Goal: Contribute content: Contribute content

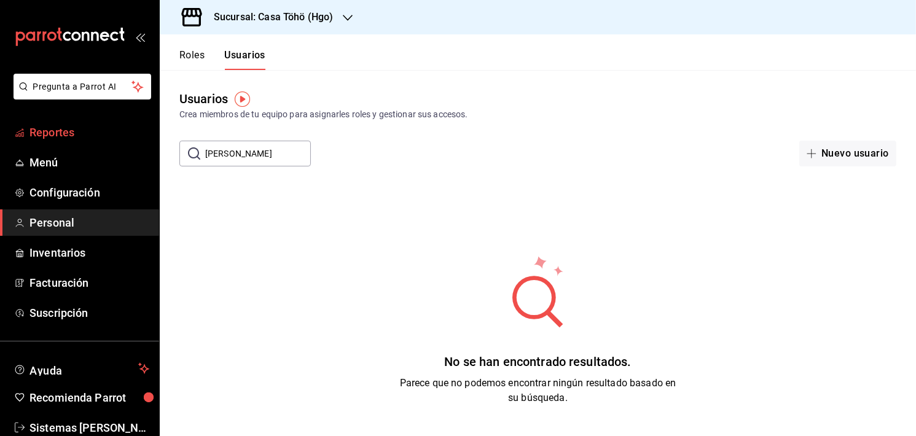
click at [74, 136] on span "Reportes" at bounding box center [89, 132] width 120 height 17
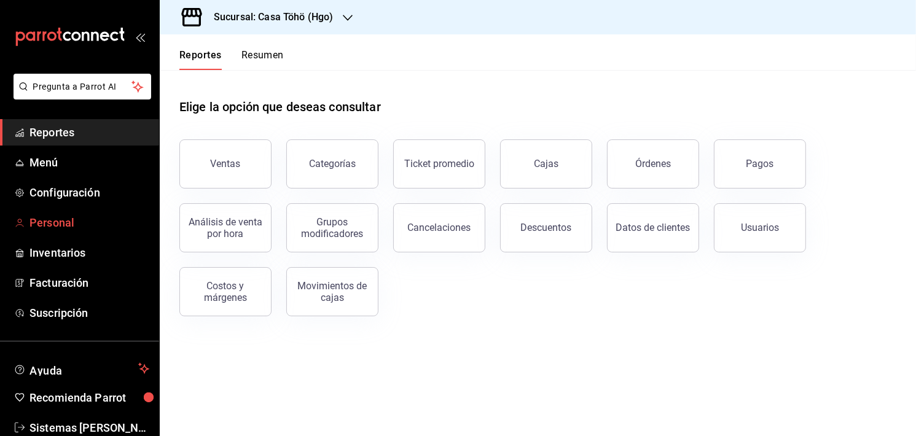
click at [64, 217] on span "Personal" at bounding box center [89, 222] width 120 height 17
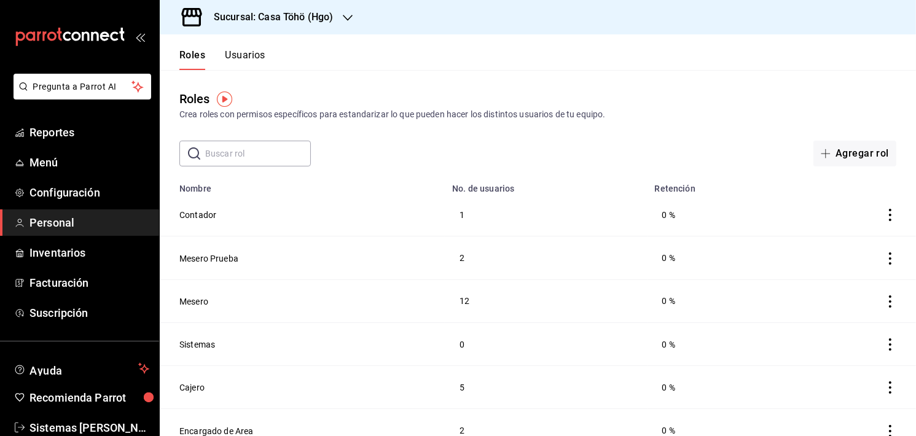
click at [768, 213] on td "0 %" at bounding box center [720, 214] width 146 height 43
click at [62, 168] on span "Menú" at bounding box center [89, 162] width 120 height 17
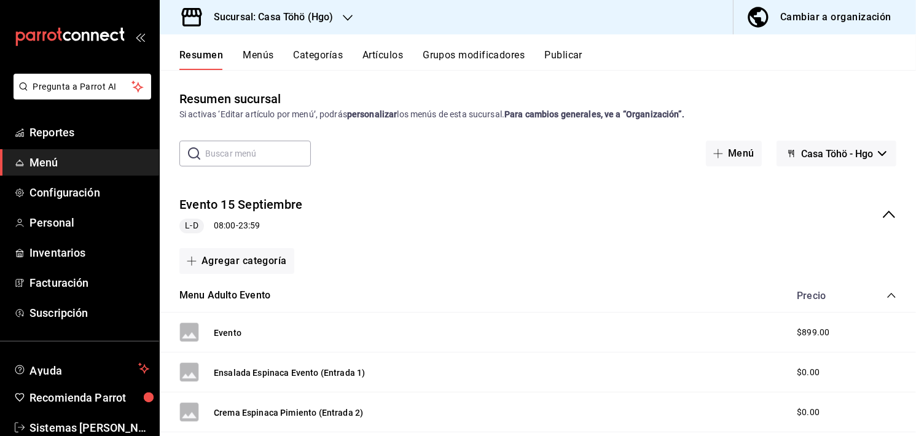
click at [392, 50] on button "Artículos" at bounding box center [382, 59] width 41 height 21
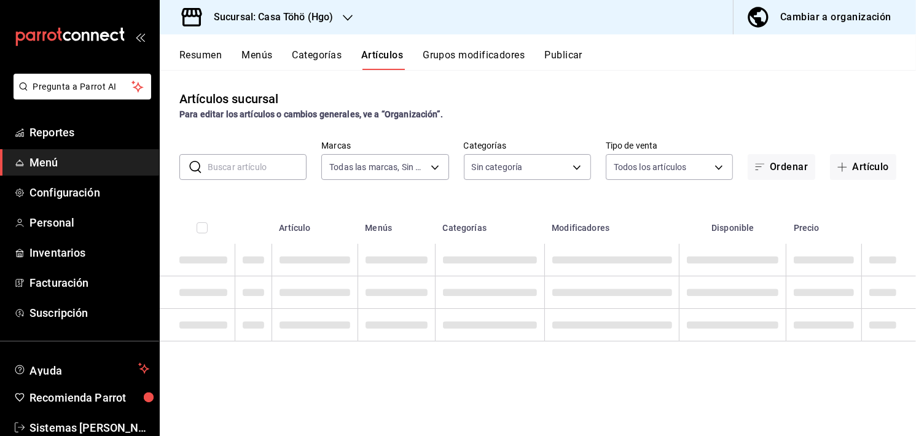
type input "3863094e-80de-4485-9a79-27000a153f73"
type input "f55d2509-e018-40c6-ba97-2e2a1e1b2f2b,ac434a00-406e-4a06-846b-b966a8316a97,36c98…"
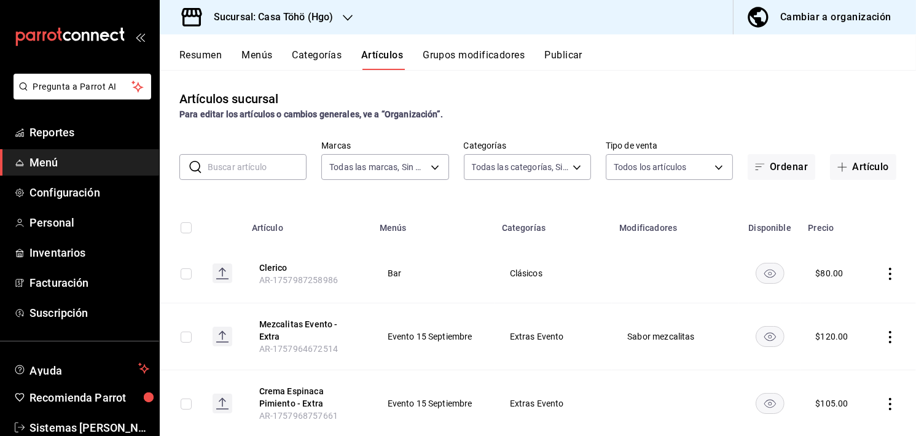
click at [257, 173] on input "text" at bounding box center [257, 167] width 99 height 25
type input "e"
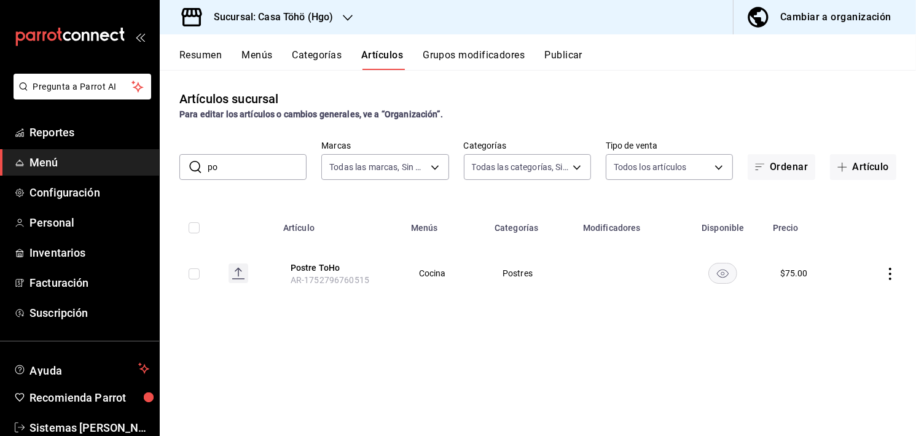
type input "p"
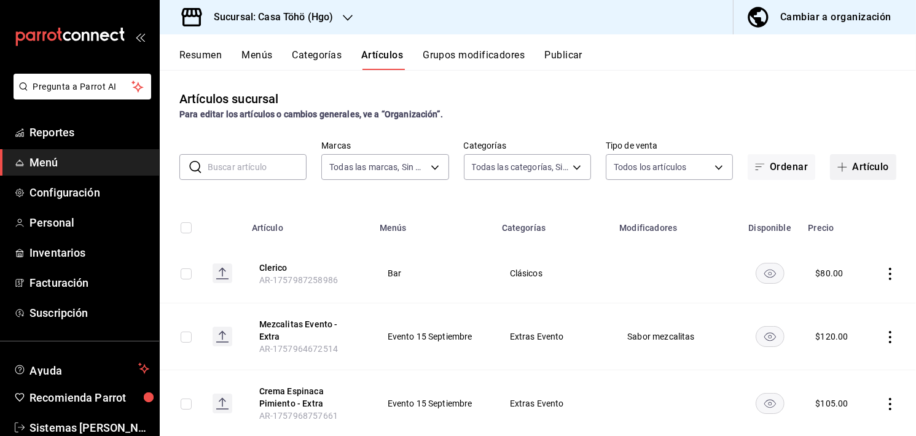
click at [884, 163] on button "Artículo" at bounding box center [863, 167] width 66 height 26
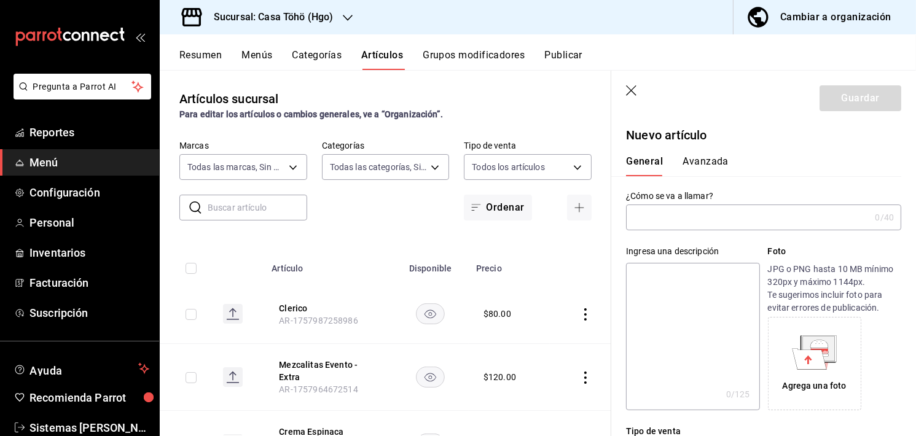
click at [749, 223] on input "text" at bounding box center [748, 217] width 244 height 25
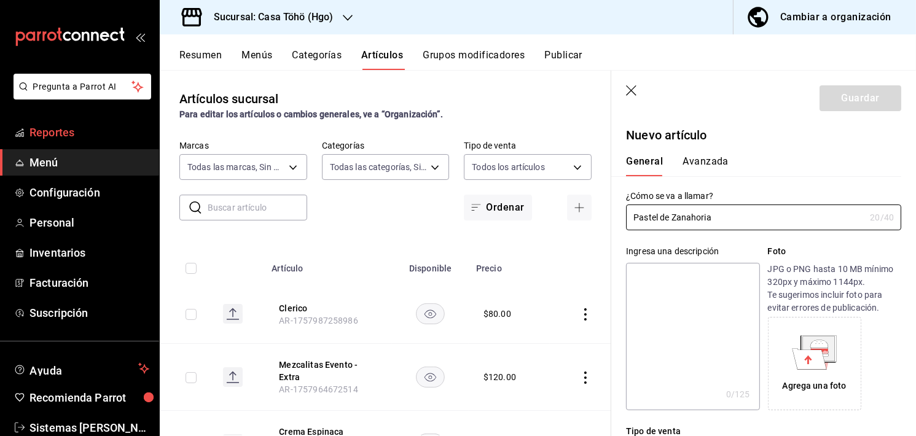
type input "Pastel de Zanahoria"
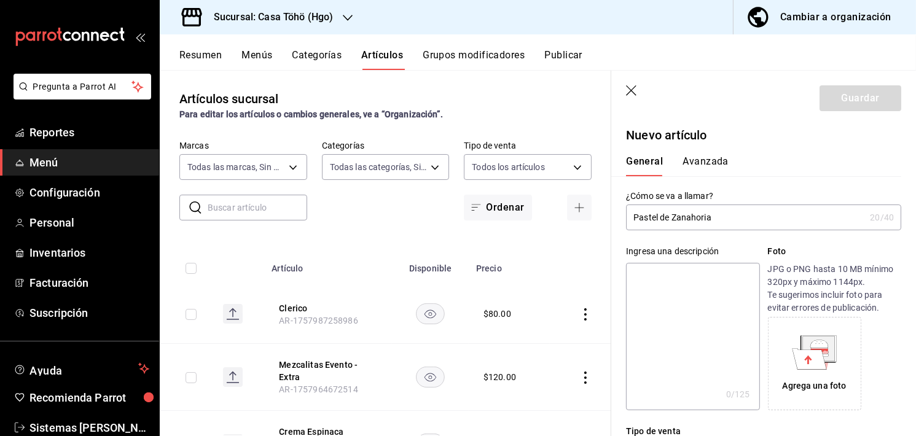
click at [817, 211] on input "Pastel de Zanahoria" at bounding box center [745, 217] width 239 height 25
click at [692, 305] on textarea at bounding box center [692, 336] width 133 height 147
type textarea "P"
type textarea "x"
type textarea "Pa"
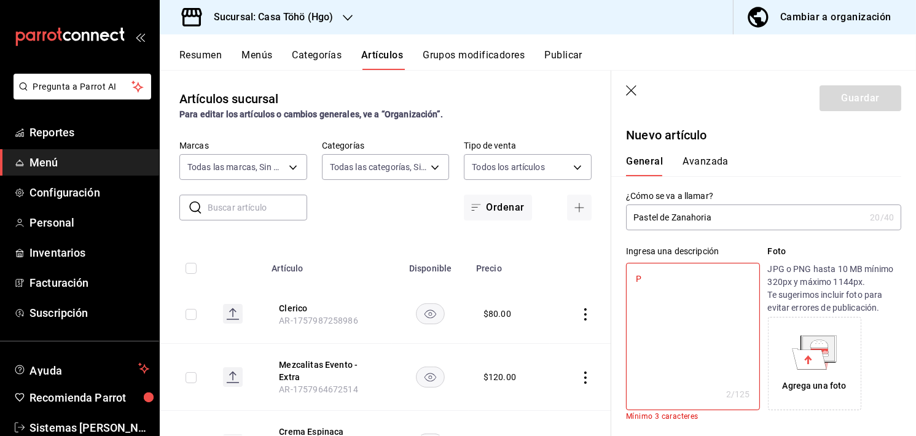
type textarea "x"
type textarea "Pas"
type textarea "x"
type textarea "Past"
type textarea "x"
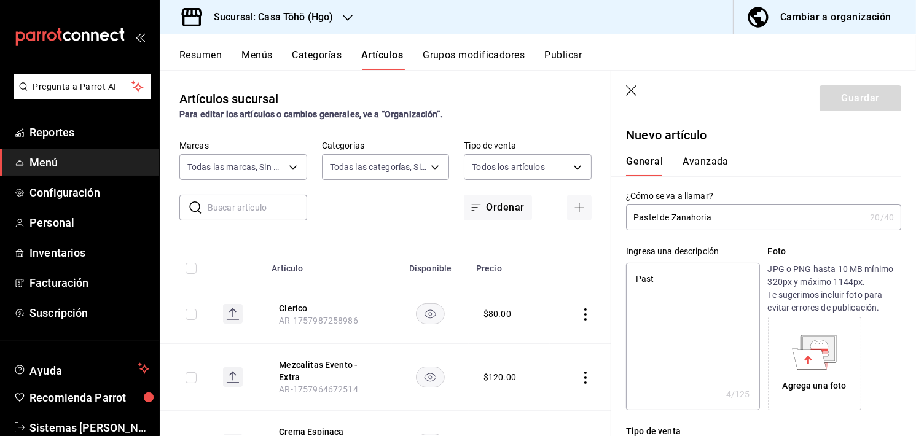
type textarea "Paste"
type textarea "x"
type textarea "Pastel"
type textarea "x"
type textarea "Pastel"
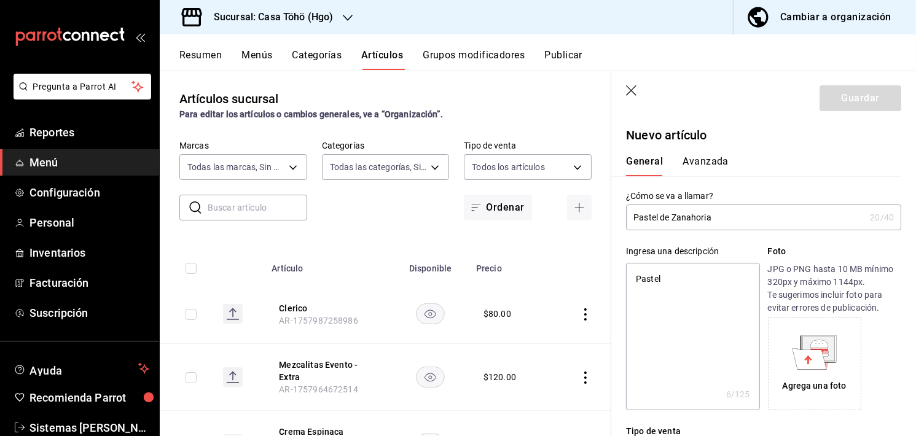
type textarea "x"
type textarea "Pastel d"
type textarea "x"
type textarea "Pastel de"
type textarea "x"
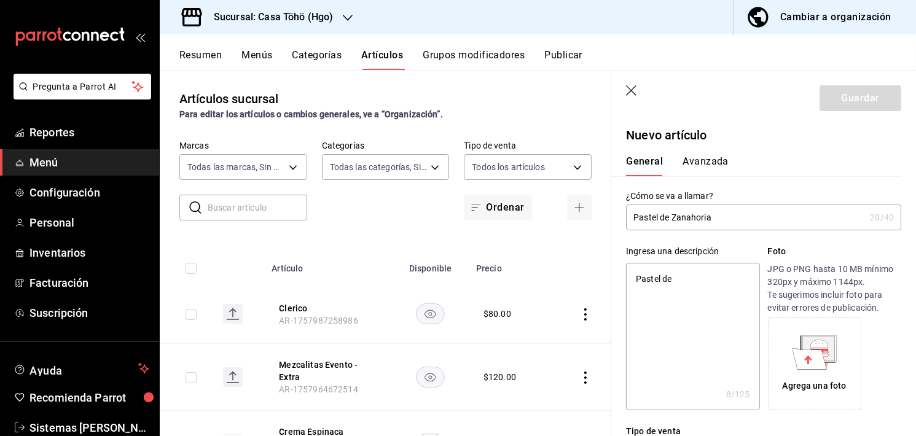
type textarea "Pastel de"
type textarea "x"
type textarea "Pastel de z"
type textarea "x"
type textarea "Pastel de za"
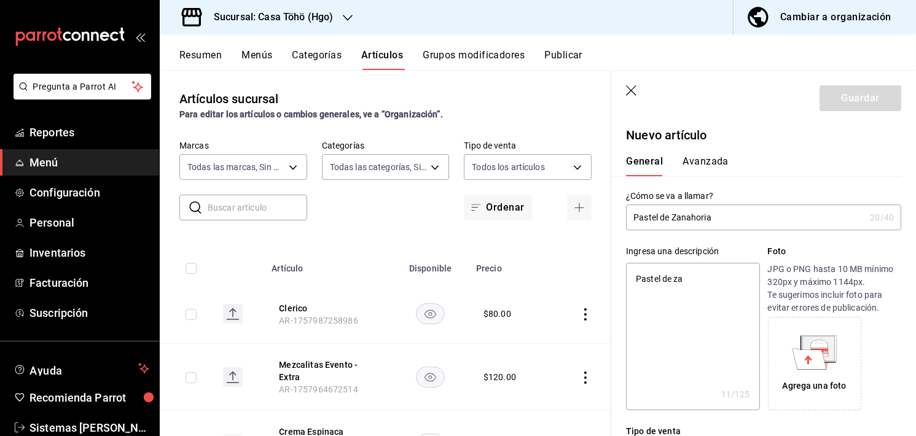
type textarea "x"
type textarea "Pastel [PERSON_NAME]"
type textarea "x"
type textarea "Pastel [PERSON_NAME]"
type textarea "x"
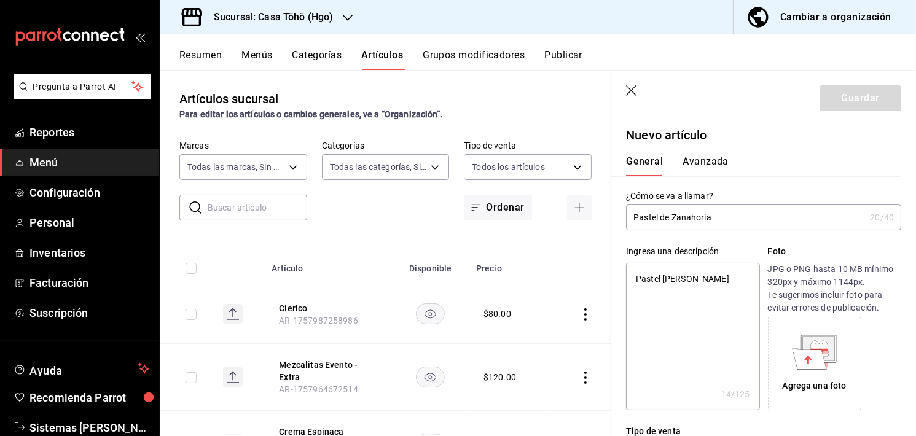
type textarea "Pastel de zanah"
type textarea "x"
type textarea "Pastel de zanaho"
type textarea "x"
type textarea "Pastel de zanahor"
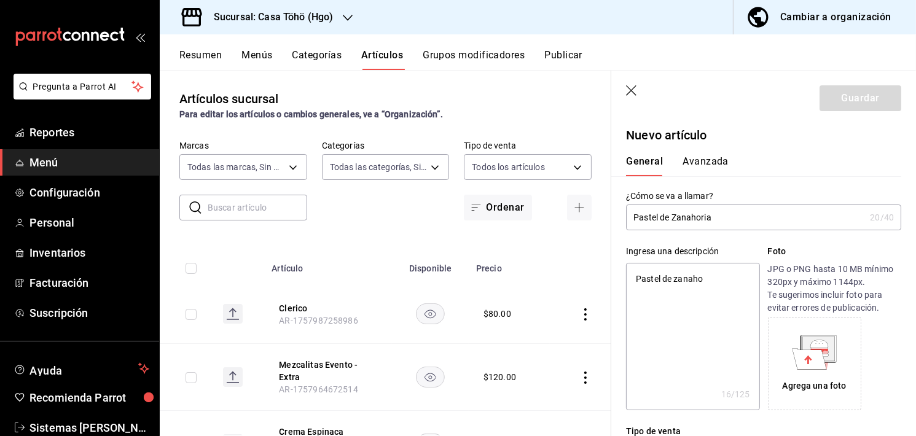
type textarea "x"
type textarea "Pastel de zanahori"
type textarea "x"
type textarea "Pastel de zanahoria"
type textarea "x"
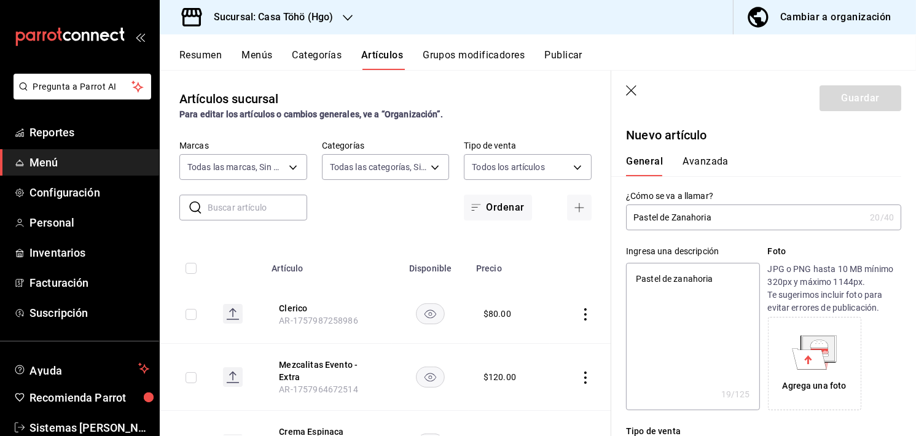
type textarea "Pastel de zanahoria"
type textarea "x"
type textarea "Pastel de zanahoria"
type textarea "x"
type textarea "Pastel de zanahoria,"
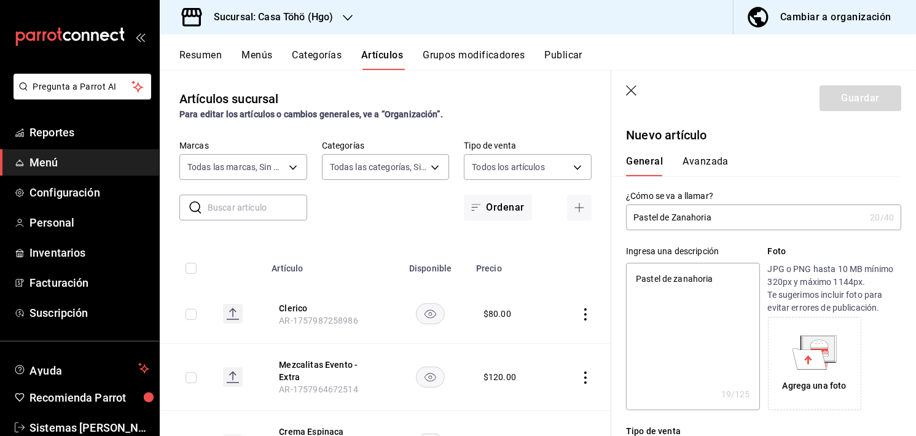
type textarea "x"
type textarea "Pastel de zanahoria,"
type textarea "x"
type textarea "Pastel de zanahoria, c"
type textarea "x"
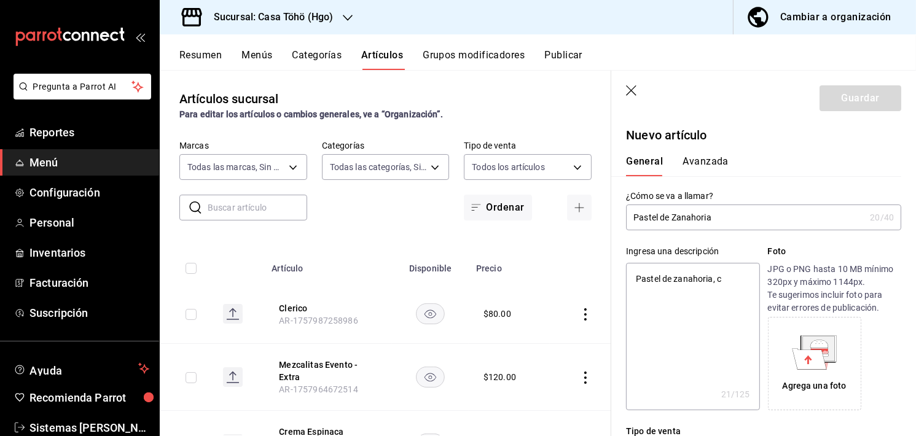
type textarea "Pastel de zanahoria, co"
type textarea "x"
type textarea "Pastel de zanahoria, com"
type textarea "x"
type textarea "Pastel de zanahoria, como"
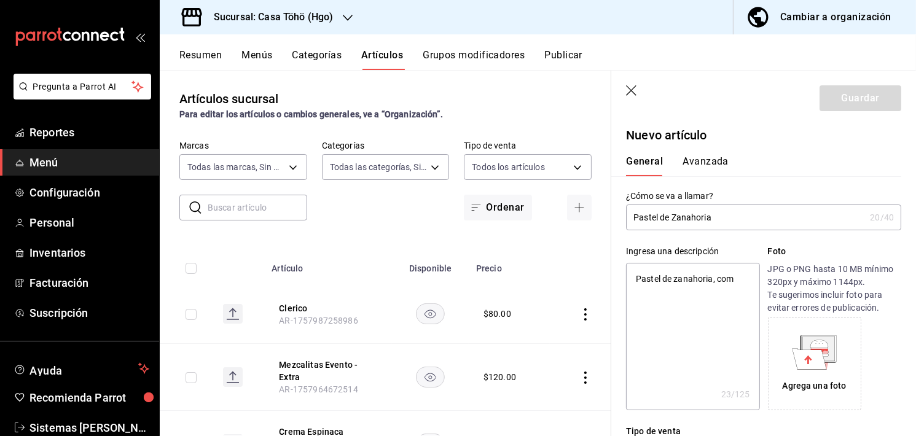
type textarea "x"
type textarea "Pastel de zanahoria, como"
type textarea "x"
type textarea "Pastel de zanahoria, como"
type textarea "x"
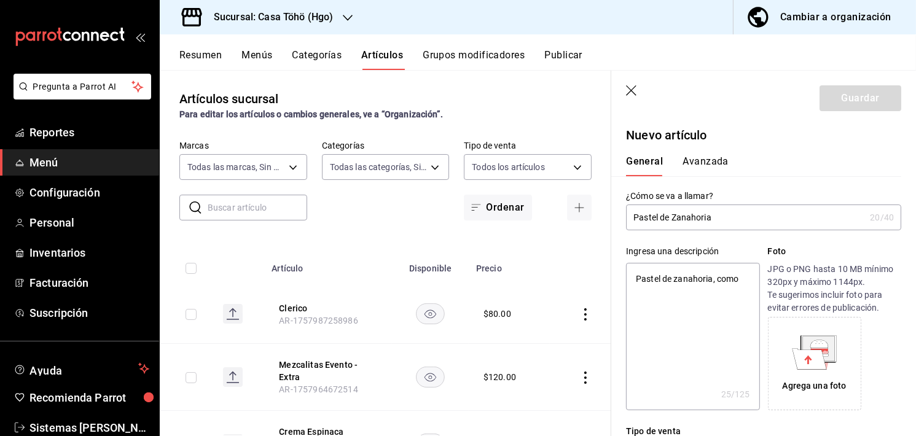
type textarea "Pastel de zanahoria, com"
type textarea "x"
type textarea "Pastel de zanahoria, co"
type textarea "x"
type textarea "Pastel de zanahoria, c"
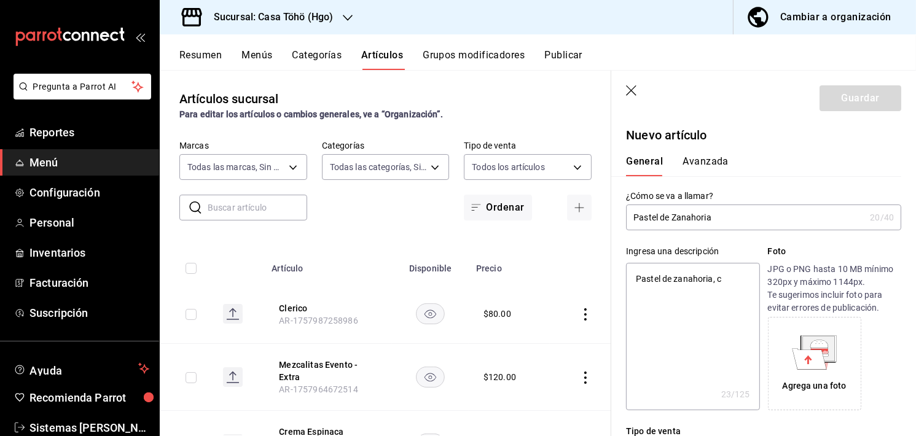
type textarea "x"
type textarea "Pastel de zanahoria, cc"
type textarea "x"
type textarea "Pastel de zanahoria, c"
type textarea "x"
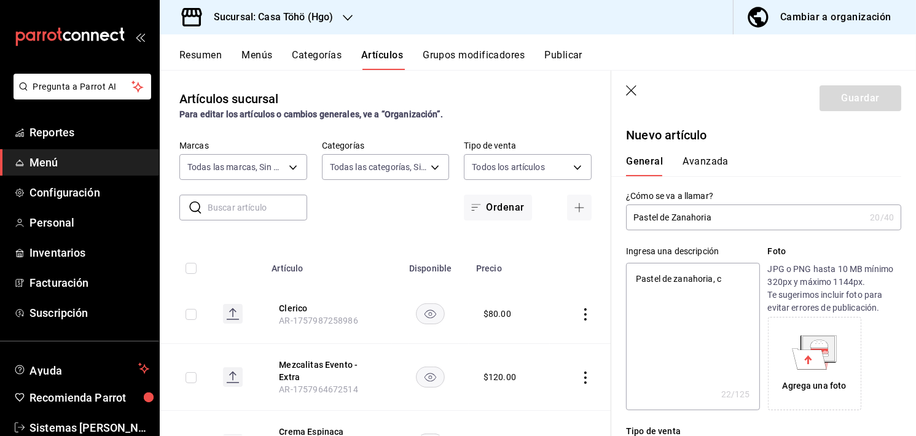
type textarea "Pastel de zanahoria, co"
type textarea "x"
type textarea "Pastel de zanahoria, coc"
type textarea "x"
type textarea "Pastel de zanahoria, coco"
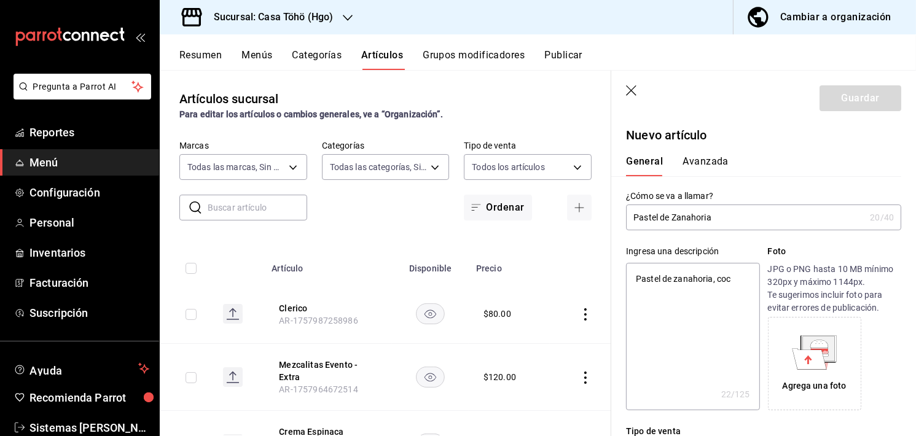
type textarea "x"
type textarea "Pastel de zanahoria, coco"
type textarea "x"
type textarea "Pastel de zanahoria, coco y"
type textarea "x"
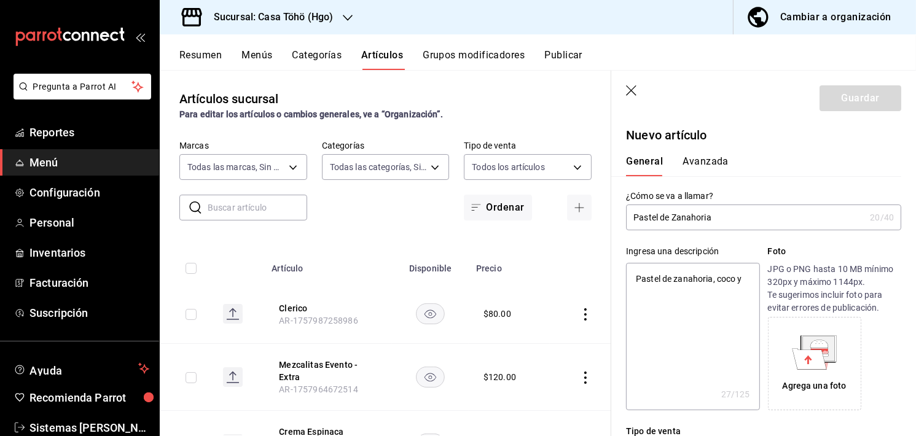
type textarea "Pastel de zanahoria, coco y"
type textarea "x"
type textarea "Pastel de zanahoria, coco y n"
type textarea "x"
type textarea "Pastel de zanahoria, coco y nu"
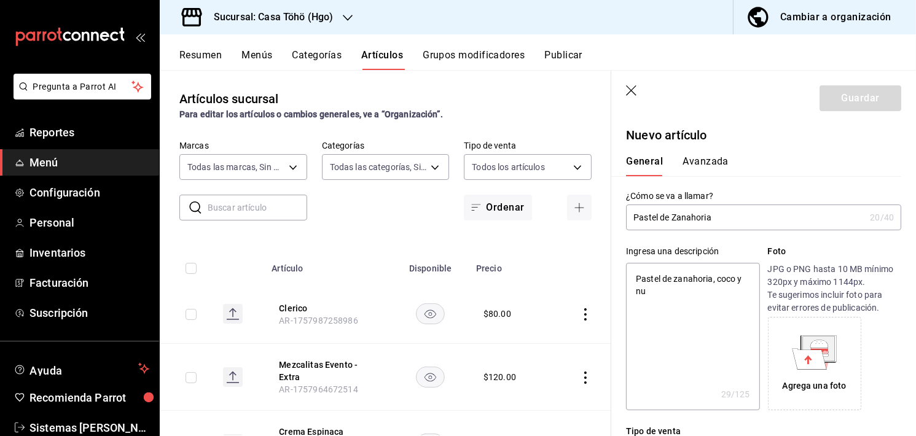
type textarea "x"
type textarea "Pastel de zanahoria, coco y nue"
type textarea "x"
type textarea "Pastel de zanahoria, coco y nuez"
type textarea "x"
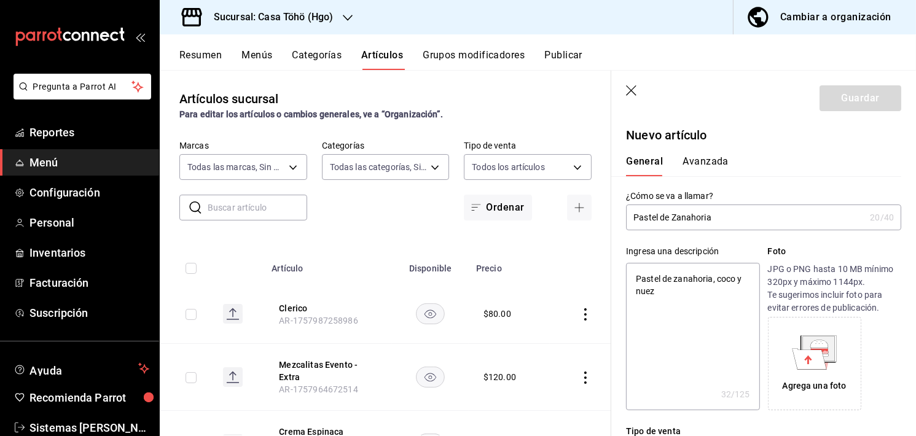
type textarea "Pastel de zanahoria, coco y nuez"
type textarea "x"
type textarea "Pastel de zanahoria, coco y nuez c"
type textarea "x"
type textarea "Pastel de zanahoria, coco y nuez cu"
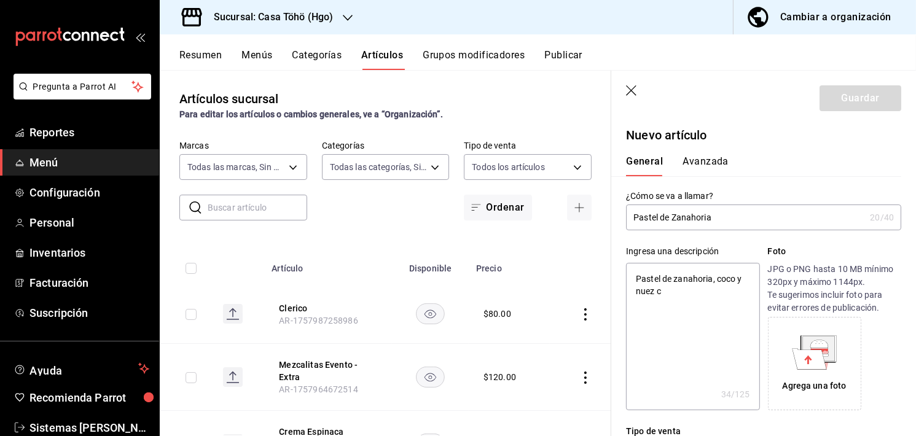
type textarea "x"
type textarea "Pastel de zanahoria, coco y nuez cub"
type textarea "x"
type textarea "Pastel de zanahoria, coco y nuez cubi"
type textarea "x"
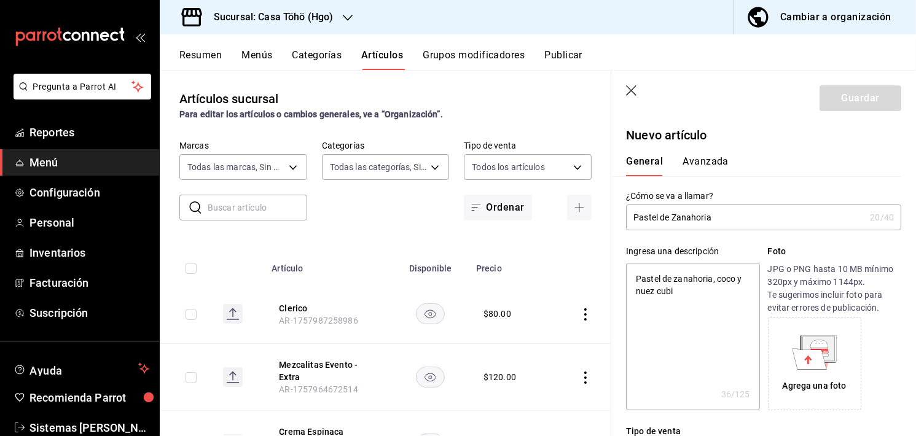
type textarea "Pastel de zanahoria, coco y nuez cubie"
type textarea "x"
type textarea "Pastel de zanahoria, coco y nuez cubier"
type textarea "x"
type textarea "Pastel de zanahoria, coco y nuez cubiert"
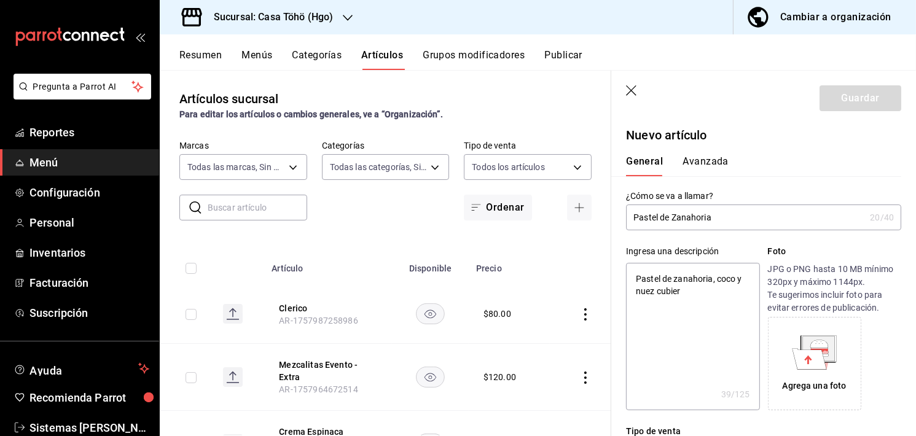
type textarea "x"
type textarea "Pastel de zanahoria, coco y nuez cubierto"
type textarea "x"
type textarea "Pastel de zanahoria, coco y nuez cubierto"
type textarea "x"
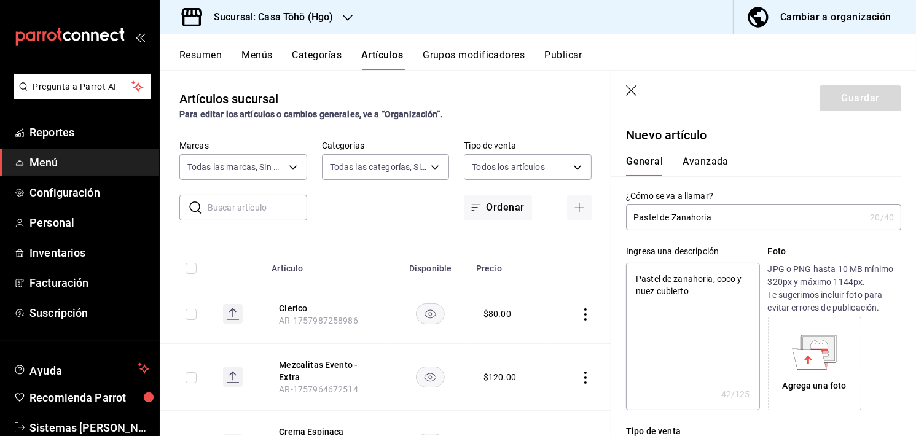
type textarea "Pastel de zanahoria, coco y nuez cubierto c"
type textarea "x"
type textarea "Pastel de zanahoria, coco y nuez cubierto co"
type textarea "x"
type textarea "Pastel de zanahoria, coco y nuez cubierto con"
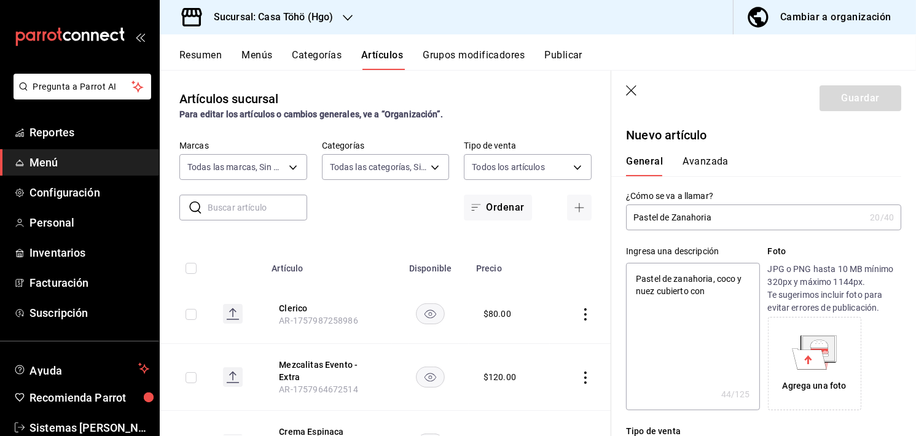
type textarea "x"
type textarea "Pastel de zanahoria, coco y nuez cubierto con"
type textarea "x"
type textarea "Pastel de zanahoria, coco y nuez cubierto con b"
type textarea "x"
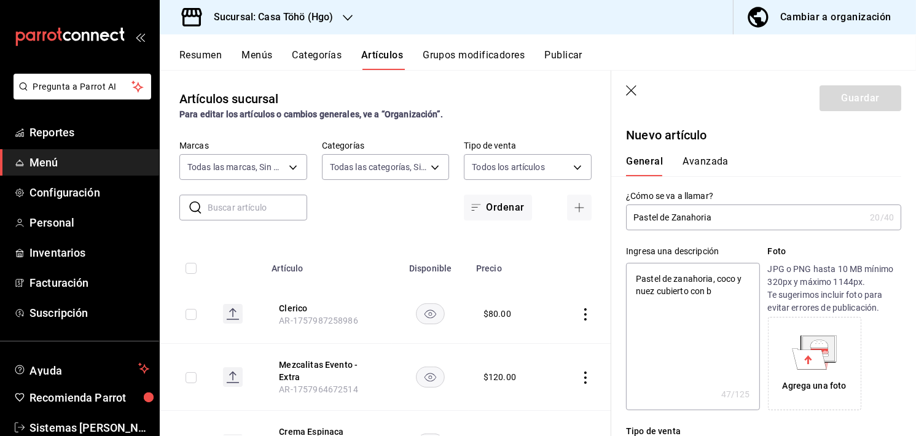
type textarea "Pastel de zanahoria, coco y nuez cubierto con be"
type textarea "x"
type textarea "Pastel de zanahoria, coco y nuez cubierto con bet"
type textarea "x"
type textarea "Pastel de zanahoria, coco y nuez cubierto con betn"
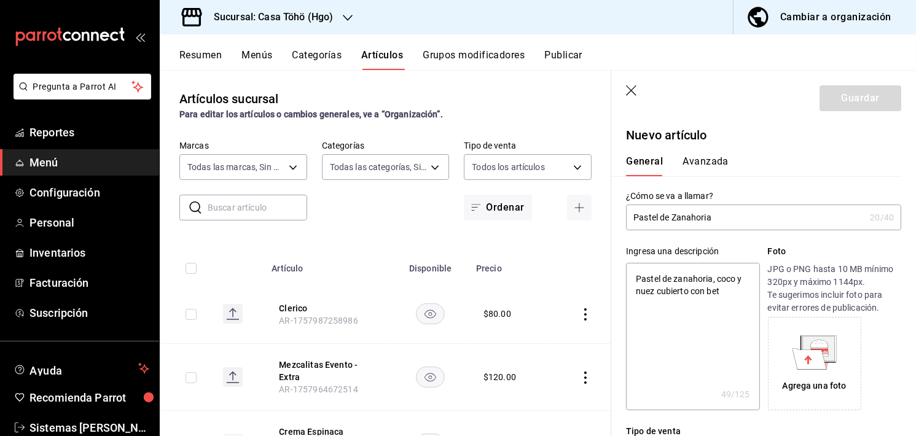
type textarea "x"
type textarea "Pastel de zanahoria, coco y nuez cubierto con bet"
type textarea "x"
type textarea "Pastel de zanahoria, coco y nuez cubierto con betu"
type textarea "x"
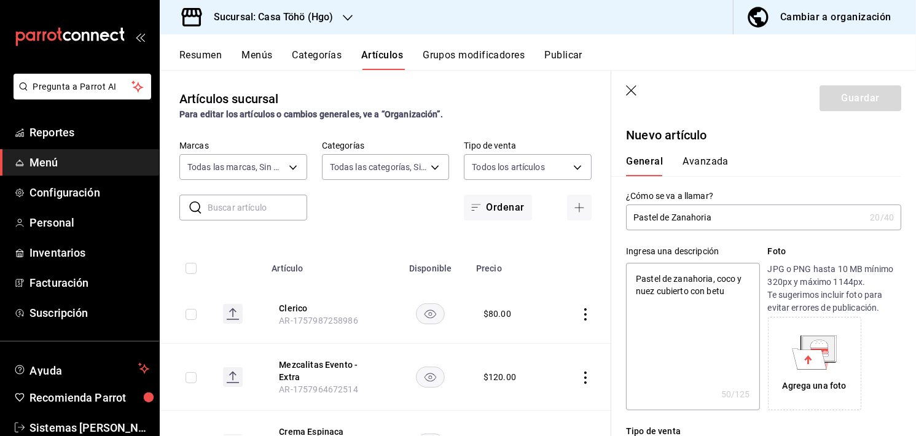
type textarea "Pastel de zanahoria, coco y nuez cubierto con betun"
type textarea "x"
type textarea "Pastel de zanahoria, coco y nuez cubierto con betun"
type textarea "x"
type textarea "Pastel de zanahoria, coco y nuez cubierto con betun de"
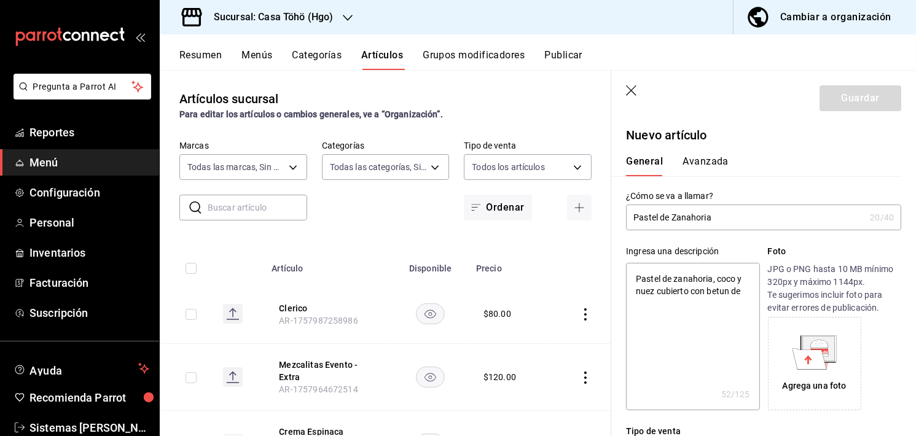
type textarea "x"
type textarea "Pastel de zanahoria, coco y nuez cubierto con betun de"
type textarea "x"
type textarea "Pastel de zanahoria, coco y nuez cubierto con betun de l"
type textarea "x"
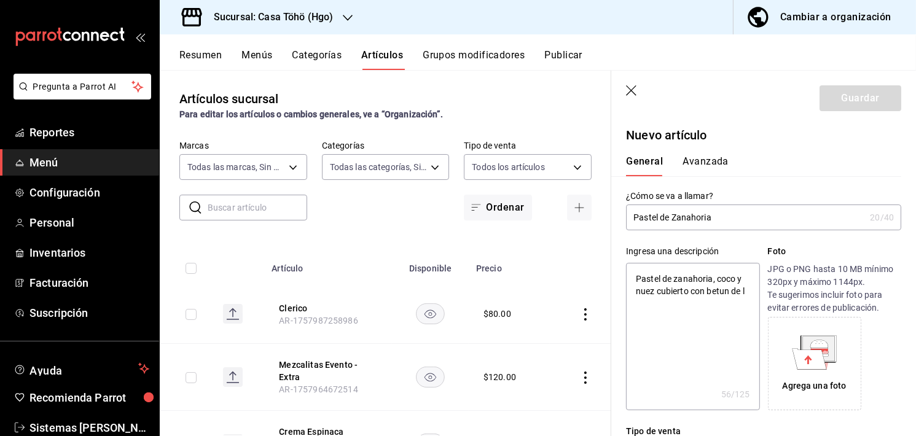
type textarea "Pastel de zanahoria, coco y nuez cubierto con betun [PERSON_NAME]"
type textarea "x"
type textarea "Pastel de zanahoria, coco y nuez cubierto con betun [PERSON_NAME]"
type textarea "x"
type textarea "Pastel de zanahoria, coco y nuez cubierto con betun de limo"
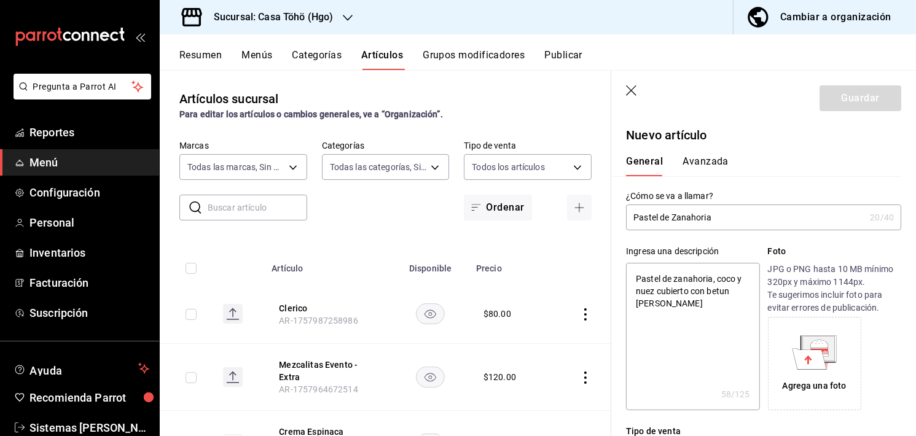
type textarea "x"
type textarea "Pastel de zanahoria, coco y nuez cubierto con betun [PERSON_NAME]"
type textarea "x"
type textarea "Pastel de zanahoria, coco y nuez cubierto con betun [PERSON_NAME]"
type textarea "x"
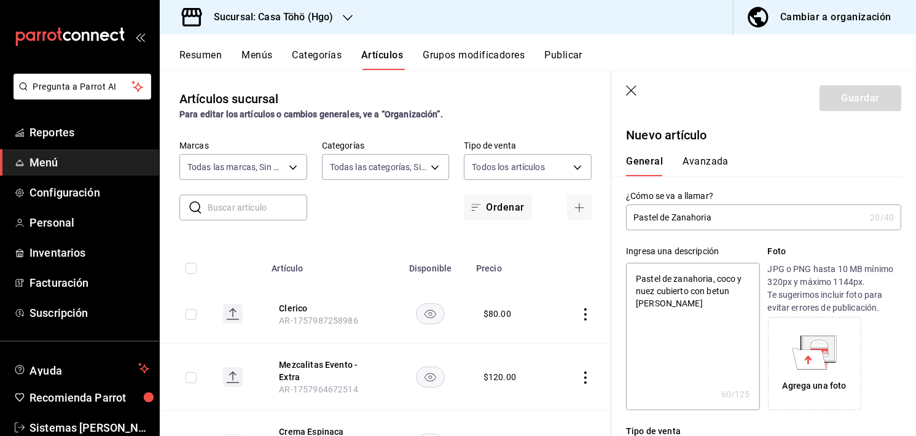
click at [710, 290] on textarea "Pastel de zanahoria, coco y nuez cubierto con betun [PERSON_NAME]" at bounding box center [692, 336] width 133 height 147
paste textarea "con coco y nuez, cubierto con un suave betún [PERSON_NAME]."
type textarea "Pastel de zanahoria con coco y nuez, cubierto con un suave betún [PERSON_NAME]."
type textarea "x"
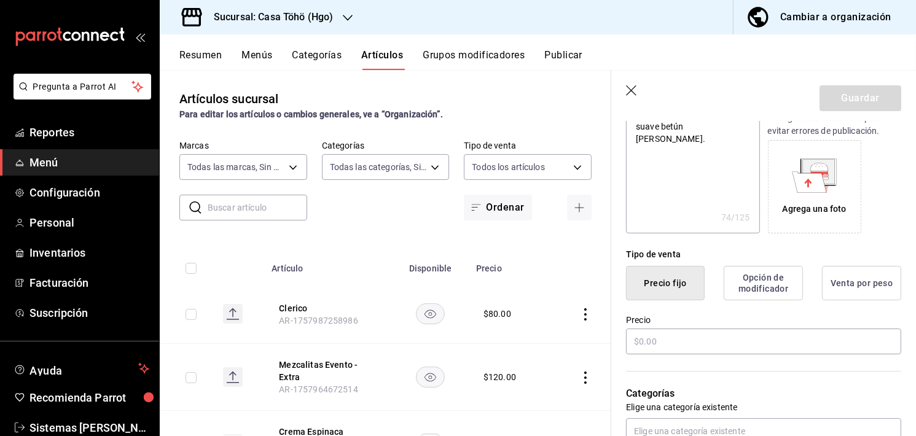
scroll to position [177, 0]
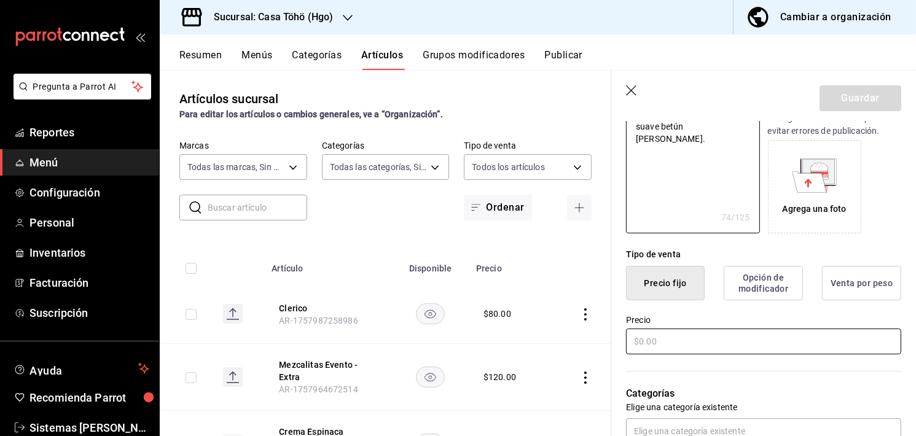
type textarea "Pastel de zanahoria con coco y nuez, cubierto con un suave betún [PERSON_NAME]."
type textarea "x"
click at [650, 345] on input "text" at bounding box center [763, 342] width 275 height 26
type input "$87.00"
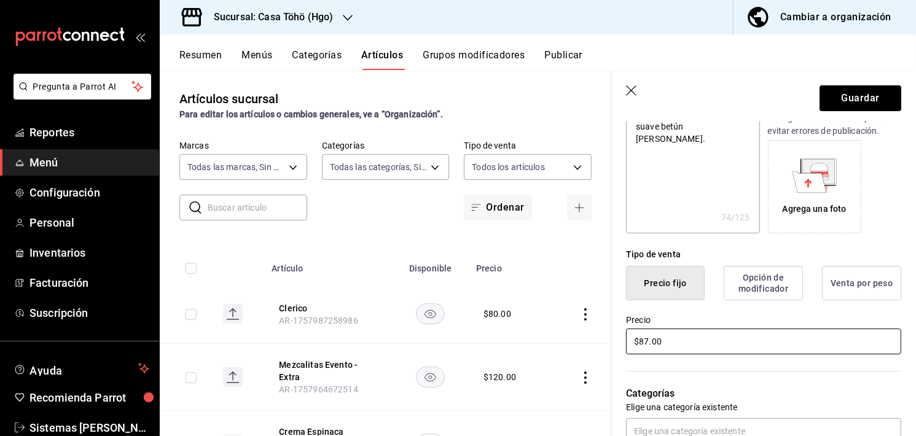
type textarea "x"
type input "$8.00"
type textarea "x"
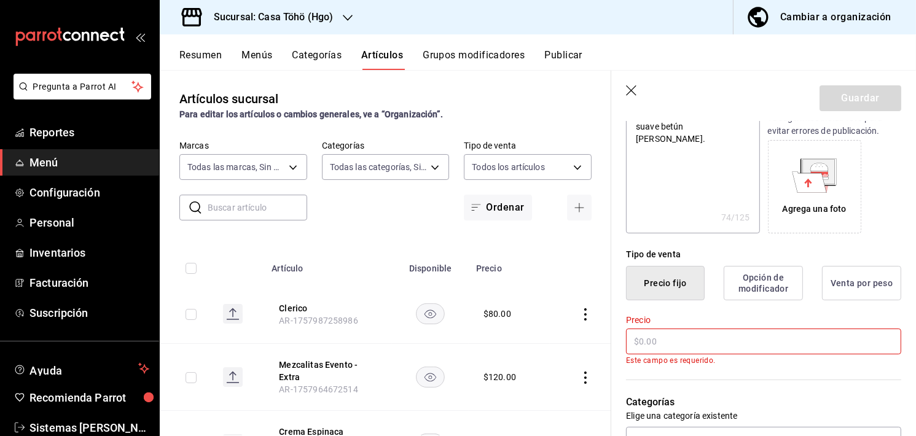
type input "$7.00"
type textarea "x"
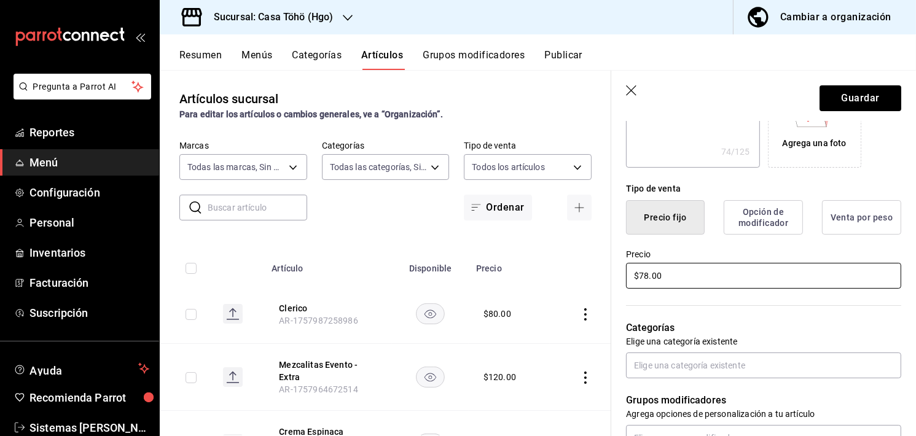
scroll to position [243, 0]
type input "$78.00"
click at [664, 367] on input "text" at bounding box center [763, 365] width 275 height 26
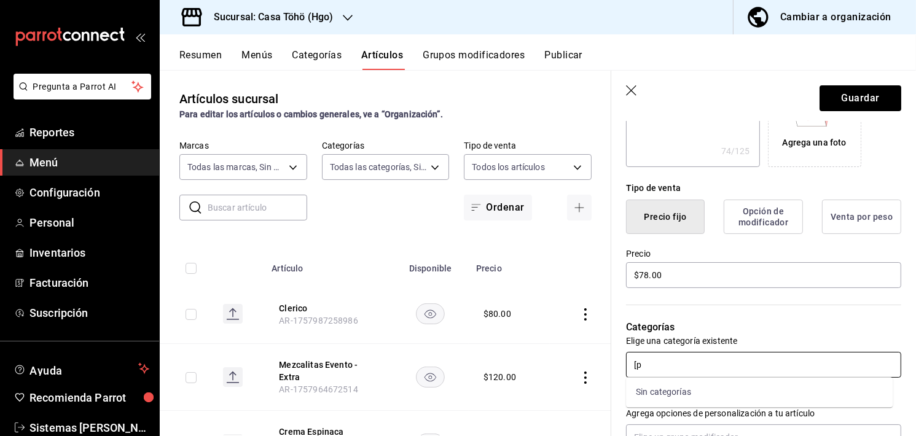
type input "["
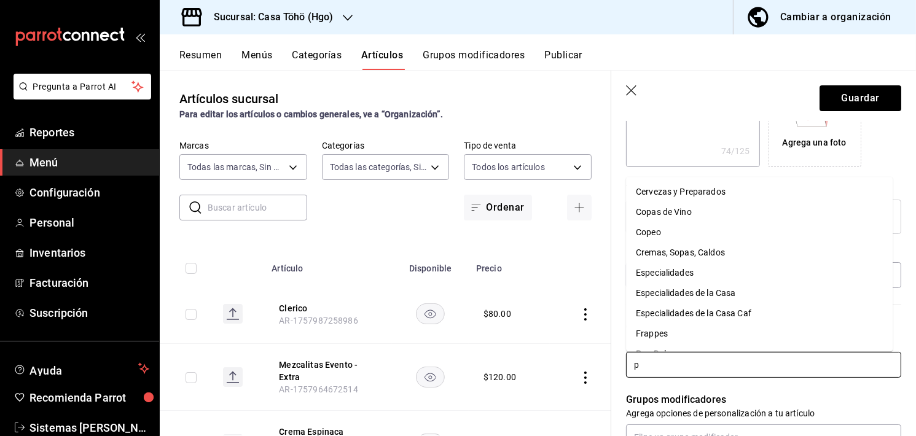
type input "po"
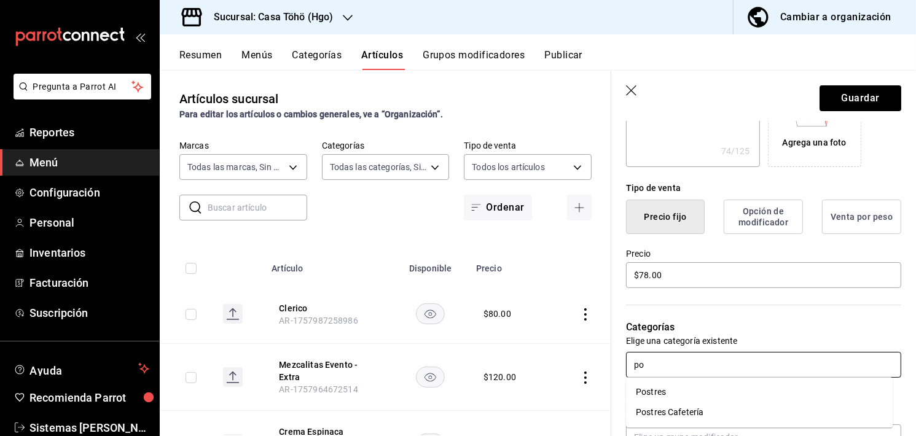
click at [665, 386] on li "Postres" at bounding box center [759, 392] width 267 height 20
type textarea "x"
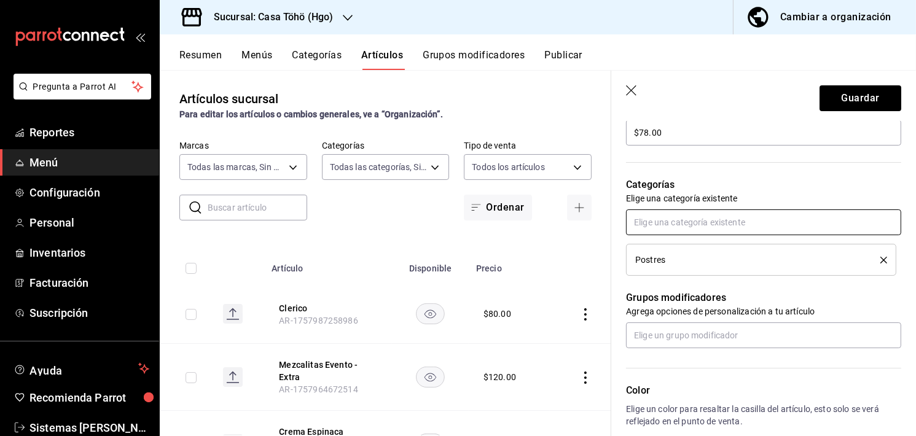
scroll to position [388, 0]
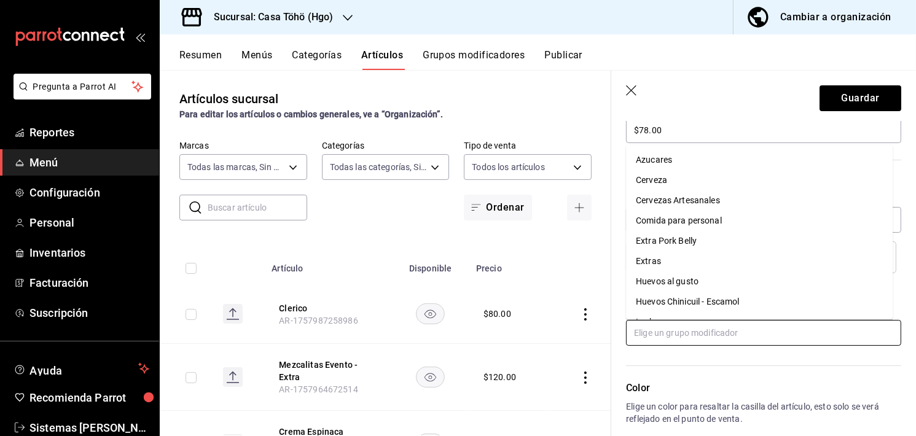
click at [670, 336] on input "text" at bounding box center [763, 333] width 275 height 26
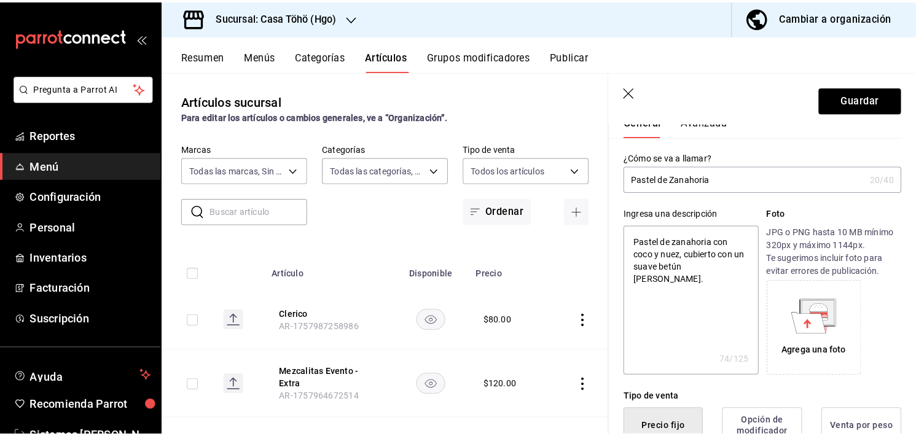
scroll to position [0, 0]
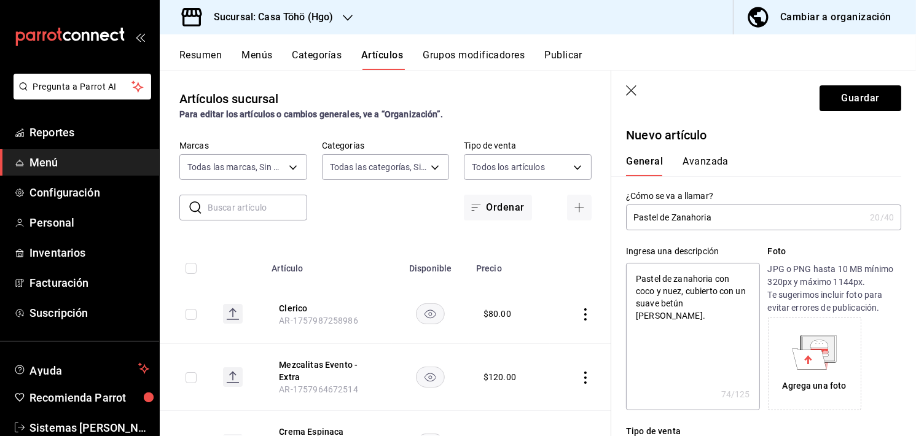
click at [723, 224] on input "Pastel de Zanahoria" at bounding box center [745, 217] width 239 height 25
type input "Pastel de Zanahoria"
type textarea "x"
type input "Pastel de Zanahoria"
type textarea "x"
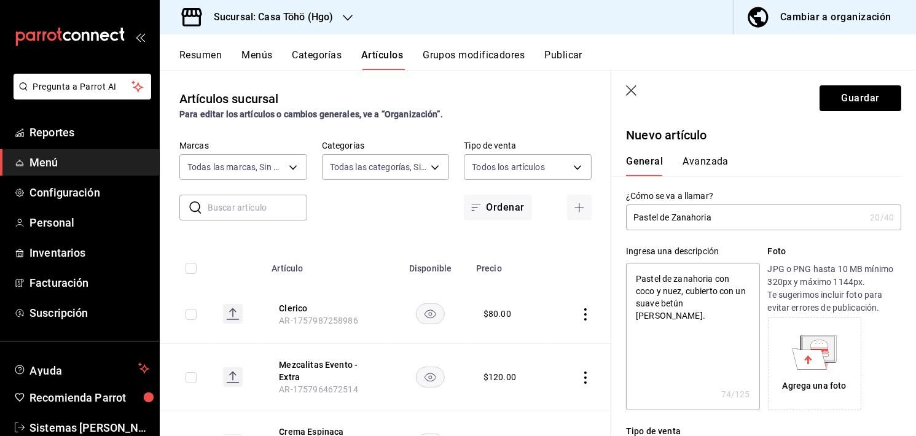
type input "Pastel de Zanahoria T"
type textarea "x"
type input "Pastel de Zanahoria To"
type textarea "x"
type input "Pastel de Zanahoria ToH"
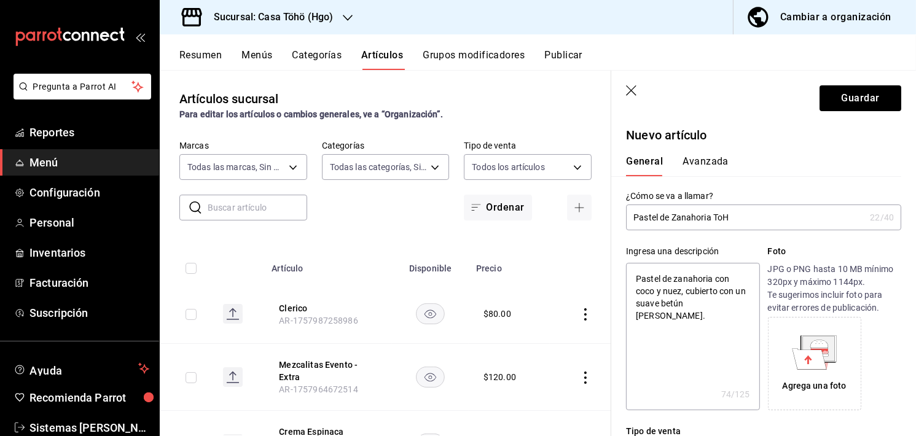
type textarea "x"
type input "Pastel de Zanahoria ToHo"
type textarea "x"
type input "Pastel de Zanahoria ToH"
type textarea "x"
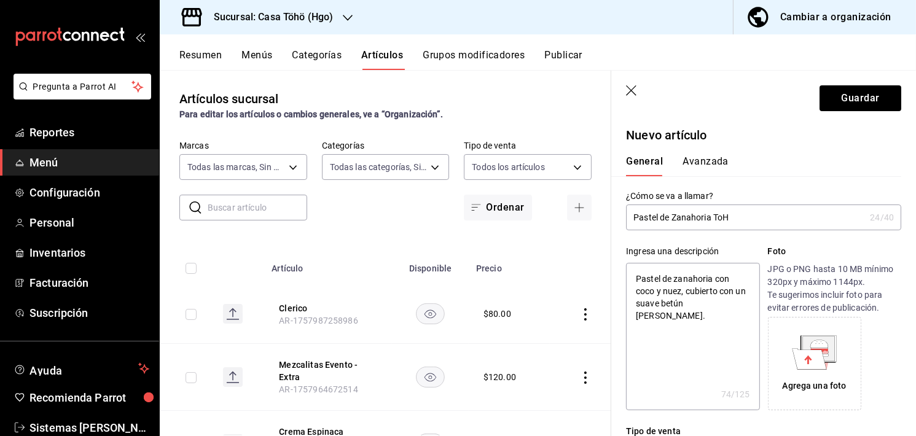
type input "Pastel de Zanahoria To"
type textarea "x"
type input "Pastel de Zanahoria T"
type textarea "x"
drag, startPoint x: 284, startPoint y: 21, endPoint x: 306, endPoint y: 23, distance: 21.6
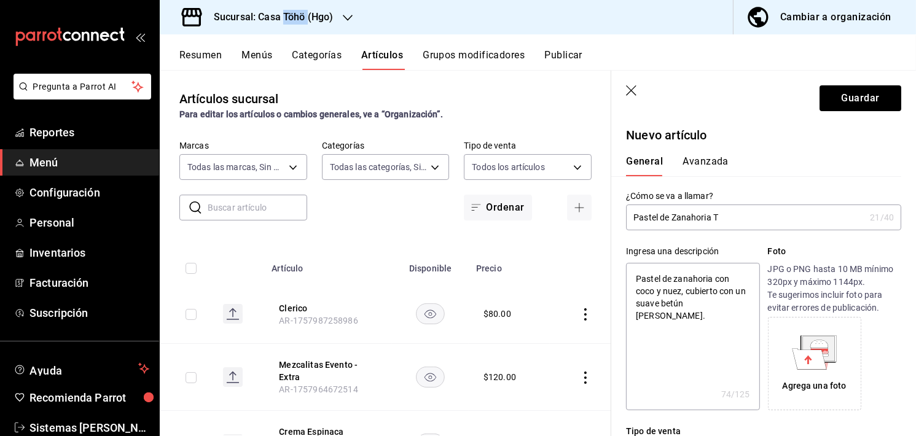
click at [306, 23] on h3 "Sucursal: Casa Töhö (Hgo)" at bounding box center [268, 17] width 129 height 15
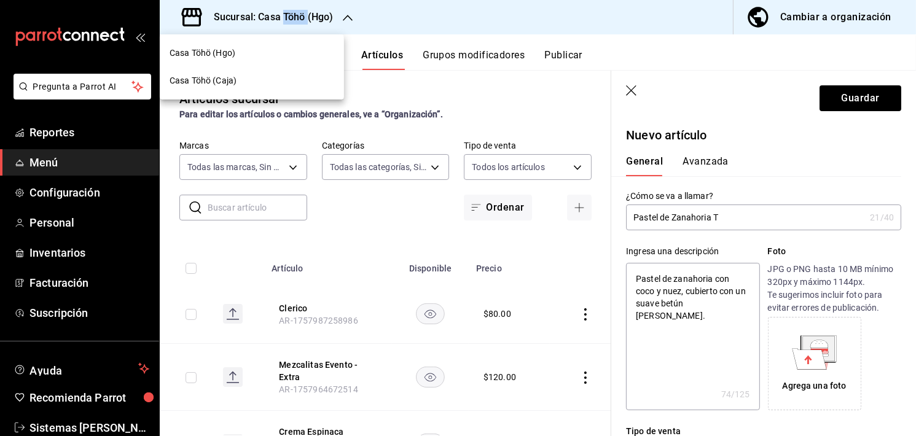
copy h3 "Töhö"
click at [739, 233] on div at bounding box center [458, 218] width 916 height 436
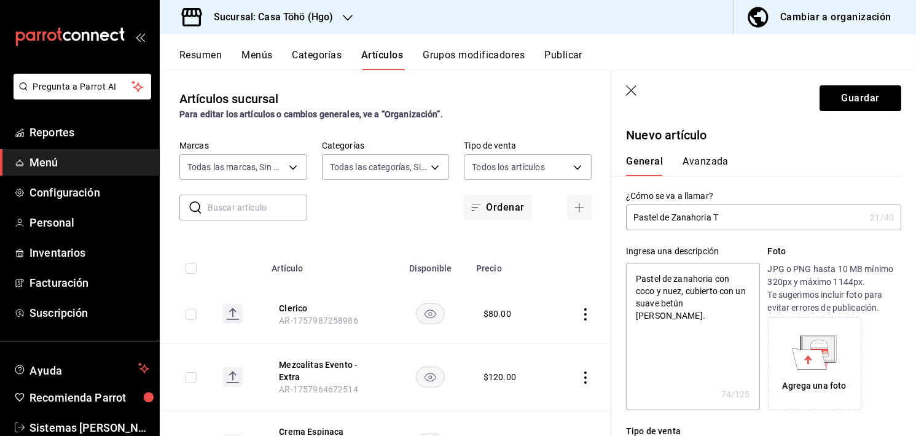
click at [744, 222] on input "Pastel de Zanahoria T" at bounding box center [745, 217] width 239 height 25
paste input "Th"
type input "Pastel de Zanahoria TTh"
type textarea "x"
type input "Pastel de Zanahoria TTh"
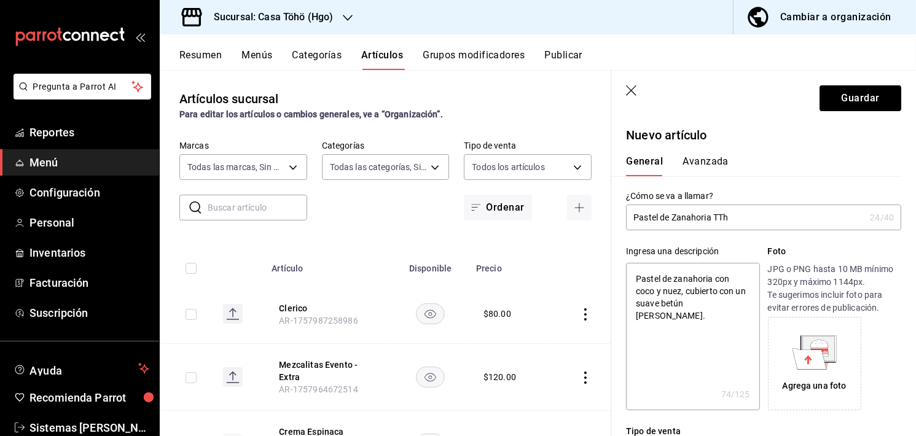
type textarea "x"
type input "Pastel de Zanahoria TT"
type textarea "x"
type input "Pastel de Zanahoria T"
type textarea "x"
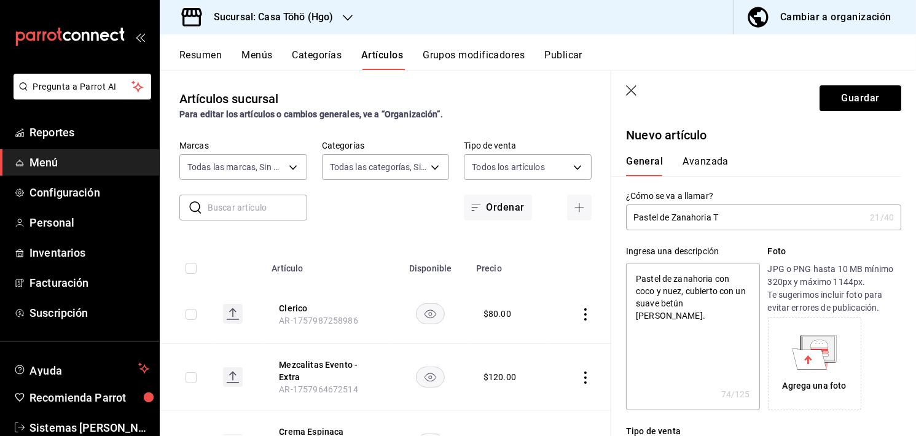
type input "Pastel de Zanahoria To"
type textarea "x"
type input "Pastel de Zanahoria Toh"
type textarea "x"
click at [832, 108] on button "Guardar" at bounding box center [860, 98] width 82 height 26
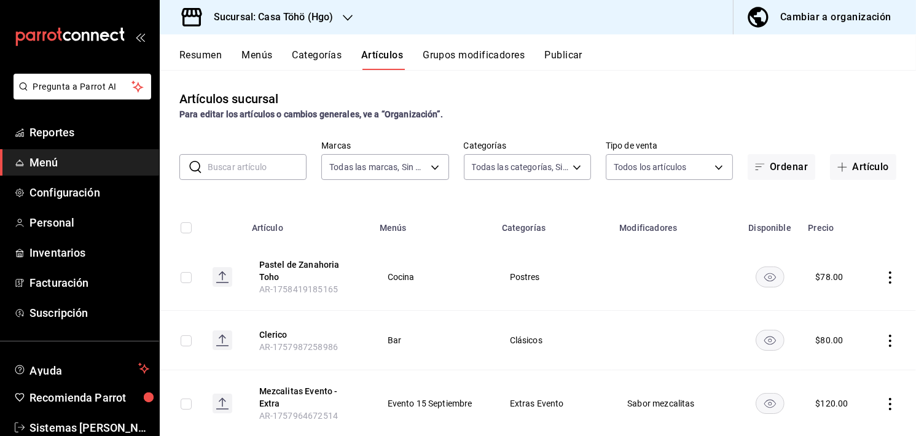
click at [739, 87] on div "Artículos sucursal Para editar los artículos o cambios generales, ve a “Organiz…" at bounding box center [538, 252] width 756 height 365
click at [176, 54] on div "Resumen Menús Categorías Artículos Grupos modificadores Publicar" at bounding box center [538, 52] width 756 height 36
click at [200, 54] on button "Resumen" at bounding box center [200, 59] width 42 height 21
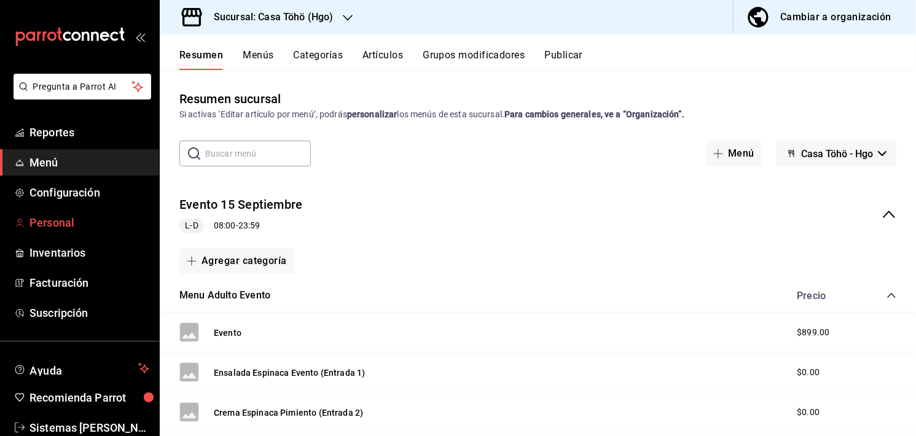
click at [60, 220] on span "Personal" at bounding box center [89, 222] width 120 height 17
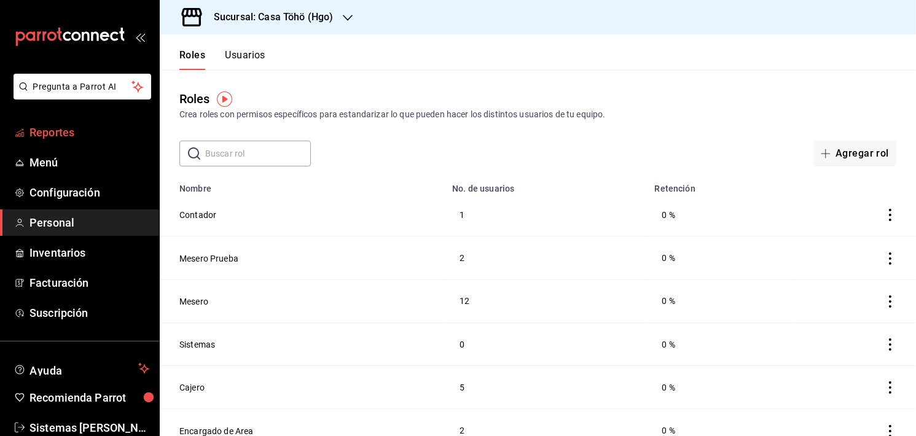
click at [51, 138] on span "Reportes" at bounding box center [89, 132] width 120 height 17
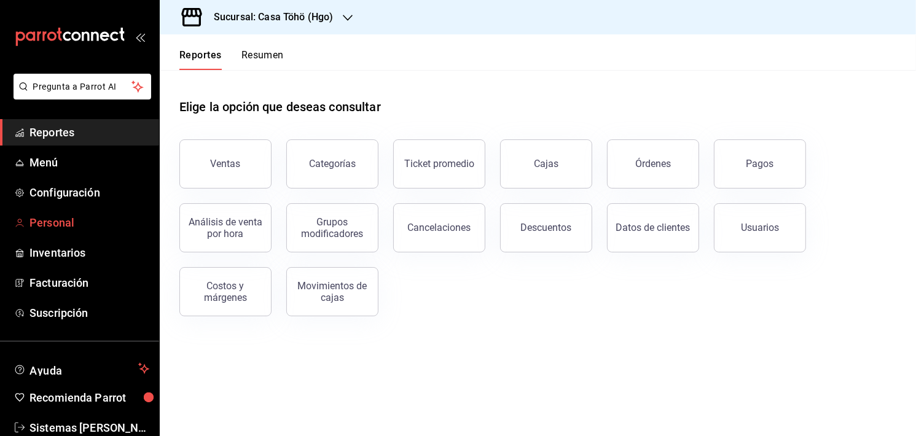
click at [56, 212] on link "Personal" at bounding box center [79, 222] width 159 height 26
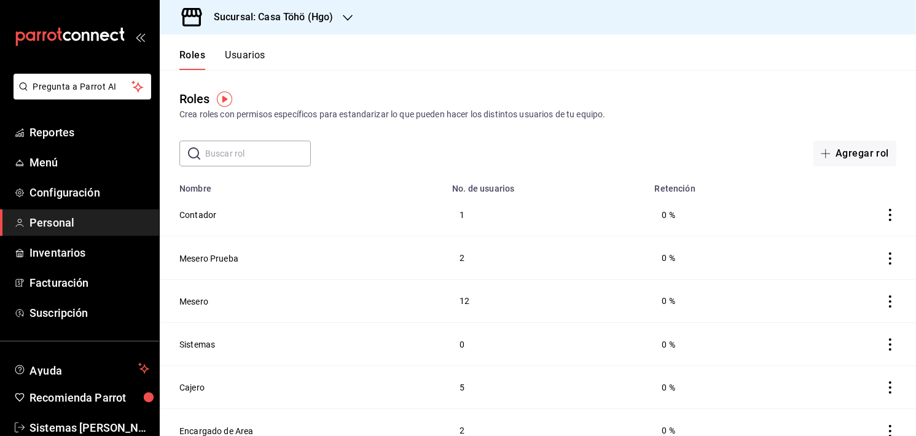
click at [261, 55] on button "Usuarios" at bounding box center [245, 59] width 41 height 21
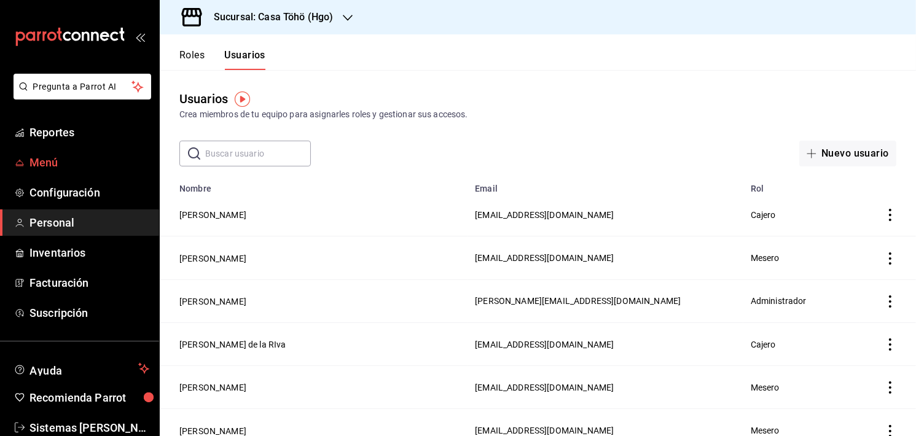
click at [41, 171] on link "Menú" at bounding box center [79, 162] width 159 height 26
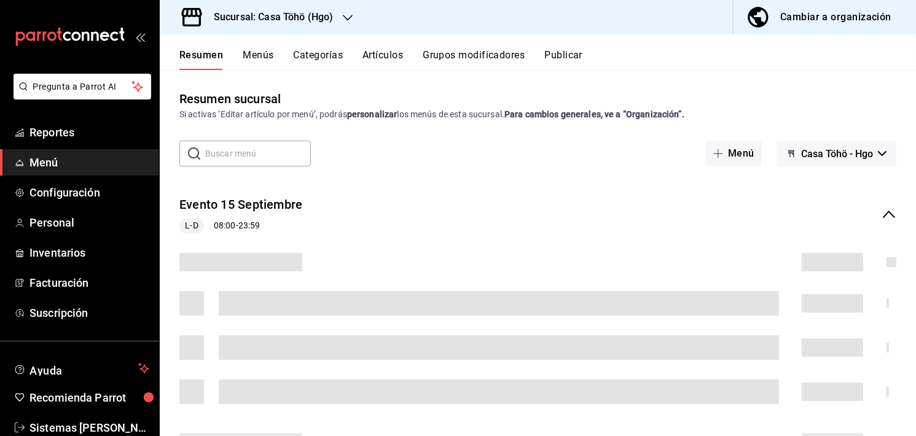
click at [390, 49] on button "Artículos" at bounding box center [382, 59] width 41 height 21
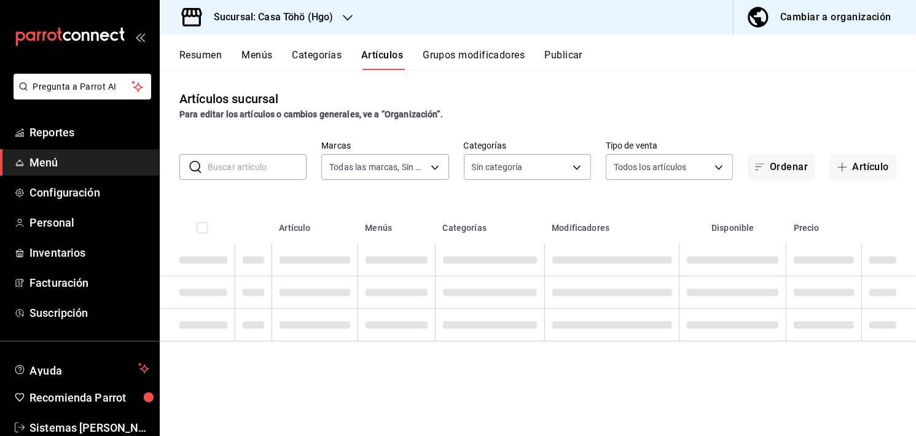
click at [251, 162] on input "text" at bounding box center [257, 167] width 99 height 25
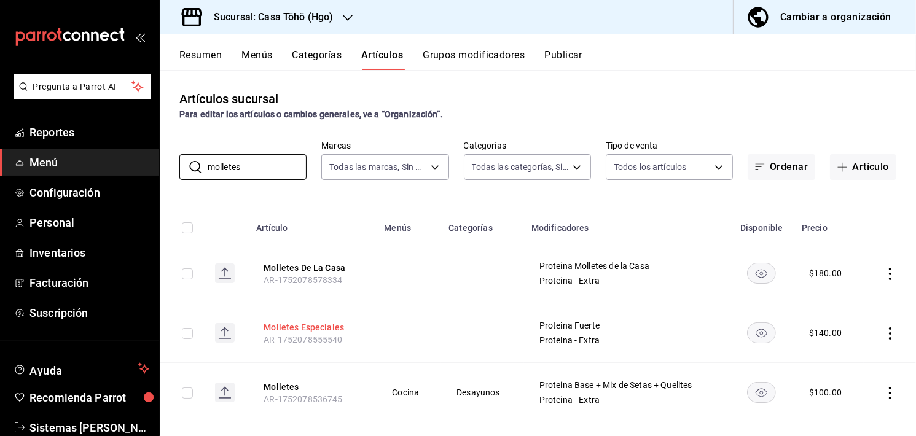
scroll to position [15, 0]
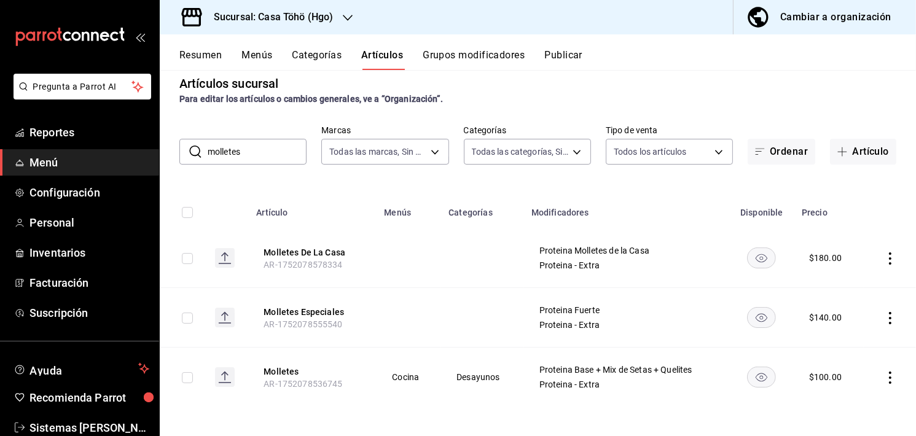
click at [223, 188] on div "Artículos sucursal Para editar los artículos o cambios generales, ve a “Organiz…" at bounding box center [538, 252] width 756 height 365
click at [279, 369] on button "Molletes" at bounding box center [312, 371] width 98 height 12
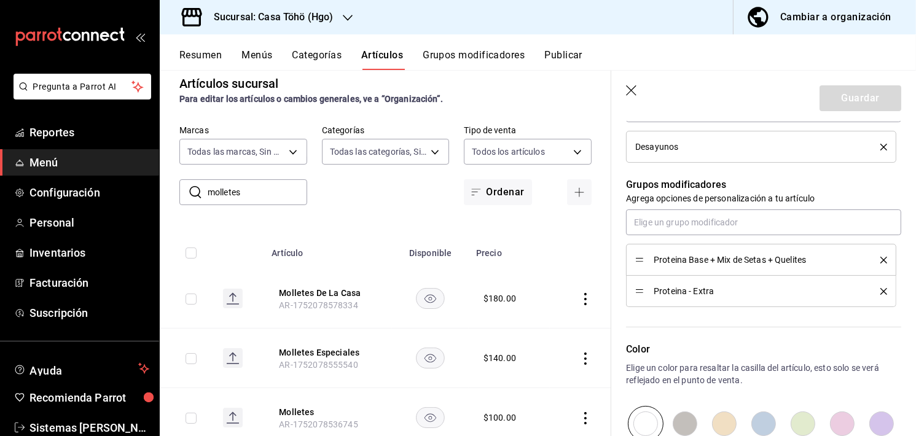
scroll to position [56, 0]
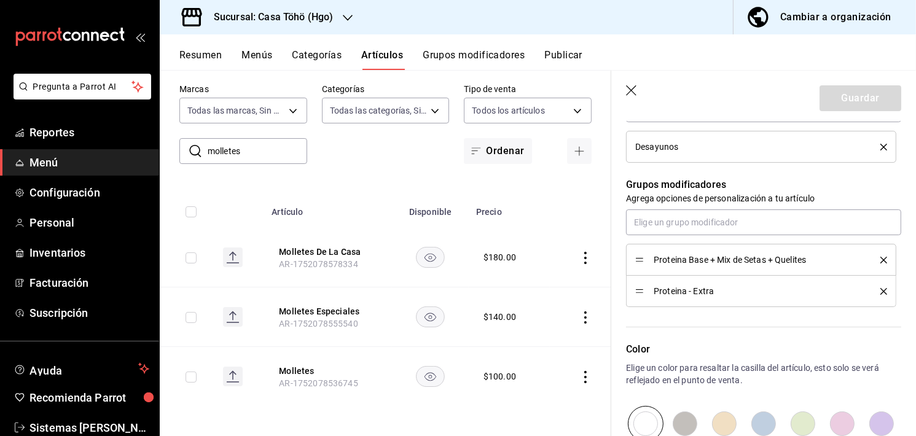
click at [451, 64] on button "Grupos modificadores" at bounding box center [474, 59] width 102 height 21
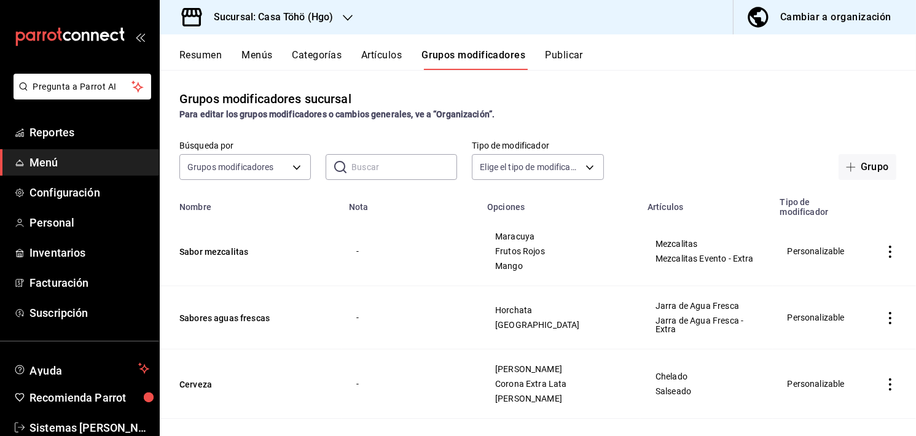
click at [387, 176] on input "text" at bounding box center [404, 167] width 106 height 25
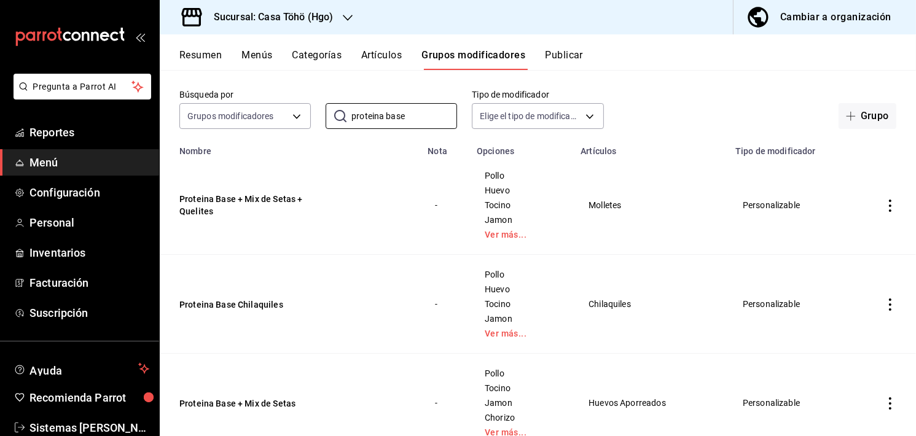
scroll to position [52, 0]
click at [237, 195] on button "Proteina Base + Mix de Setas + Quelites" at bounding box center [252, 204] width 147 height 25
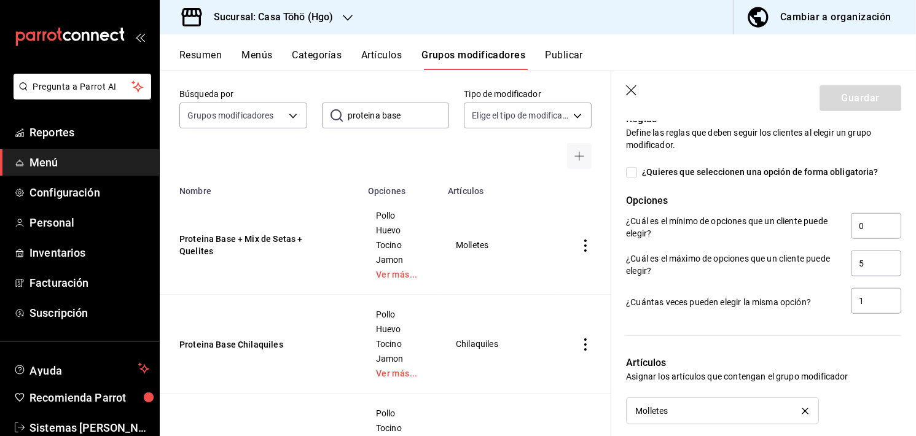
scroll to position [1098, 0]
